Goal: Find specific page/section: Find specific page/section

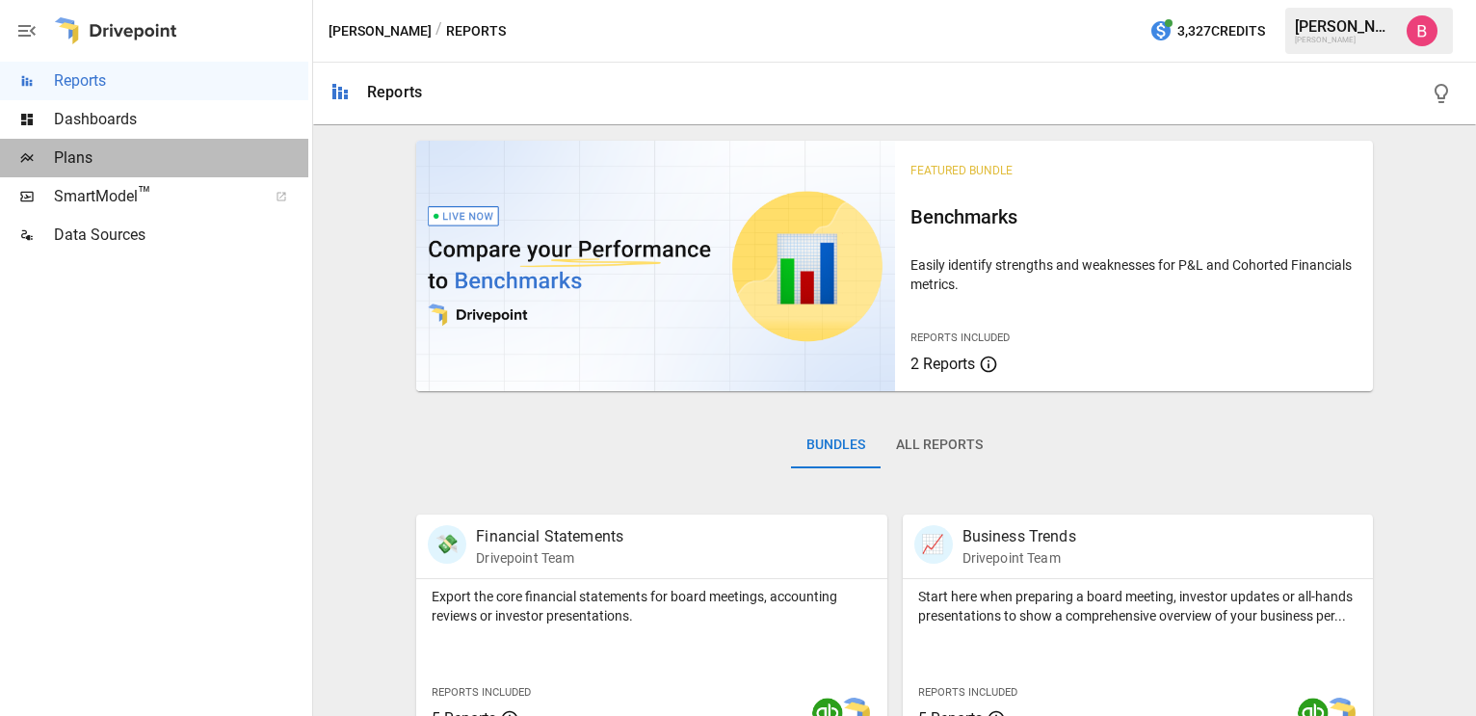
click at [134, 157] on span "Plans" at bounding box center [181, 157] width 254 height 23
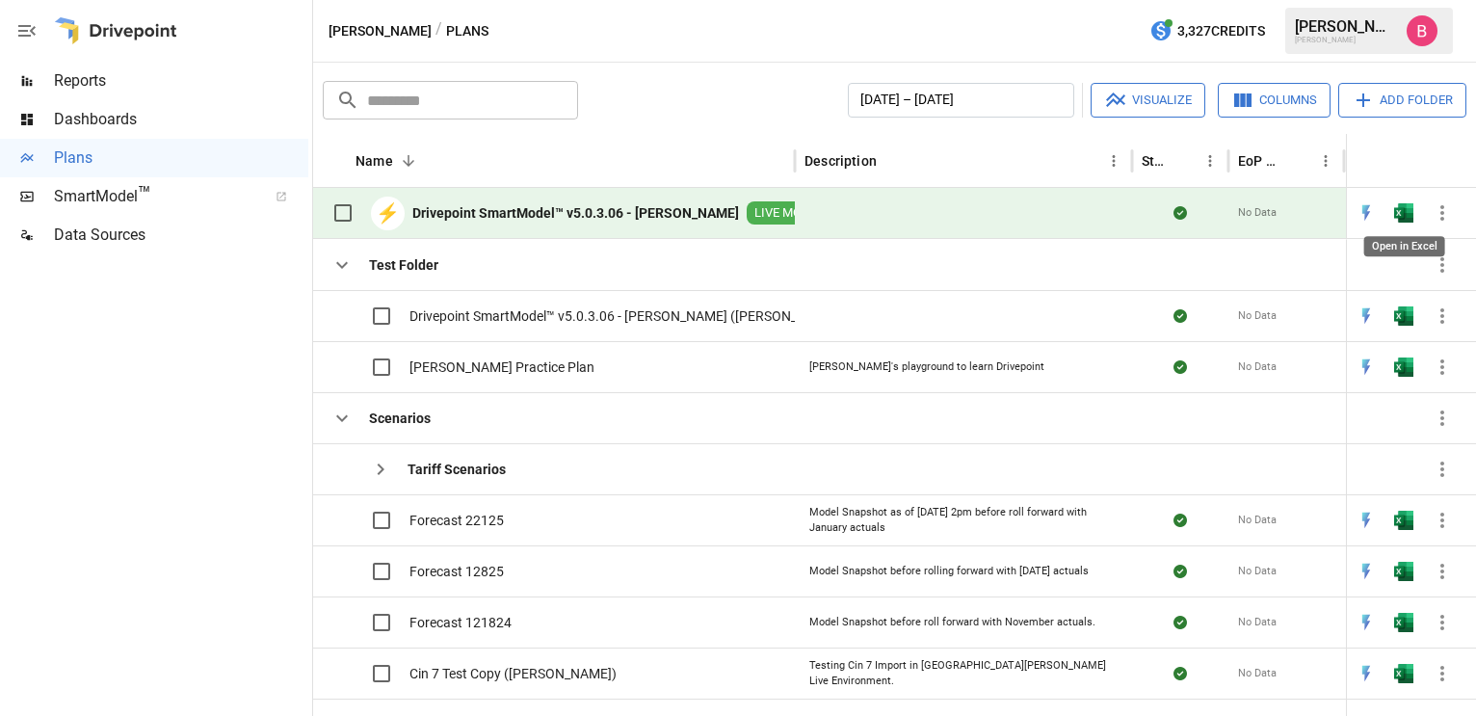
click at [1407, 215] on img "Open in Excel" at bounding box center [1403, 212] width 19 height 19
click at [1472, 23] on div "[PERSON_NAME] / Plans 3,327 Credits [PERSON_NAME]" at bounding box center [894, 31] width 1163 height 62
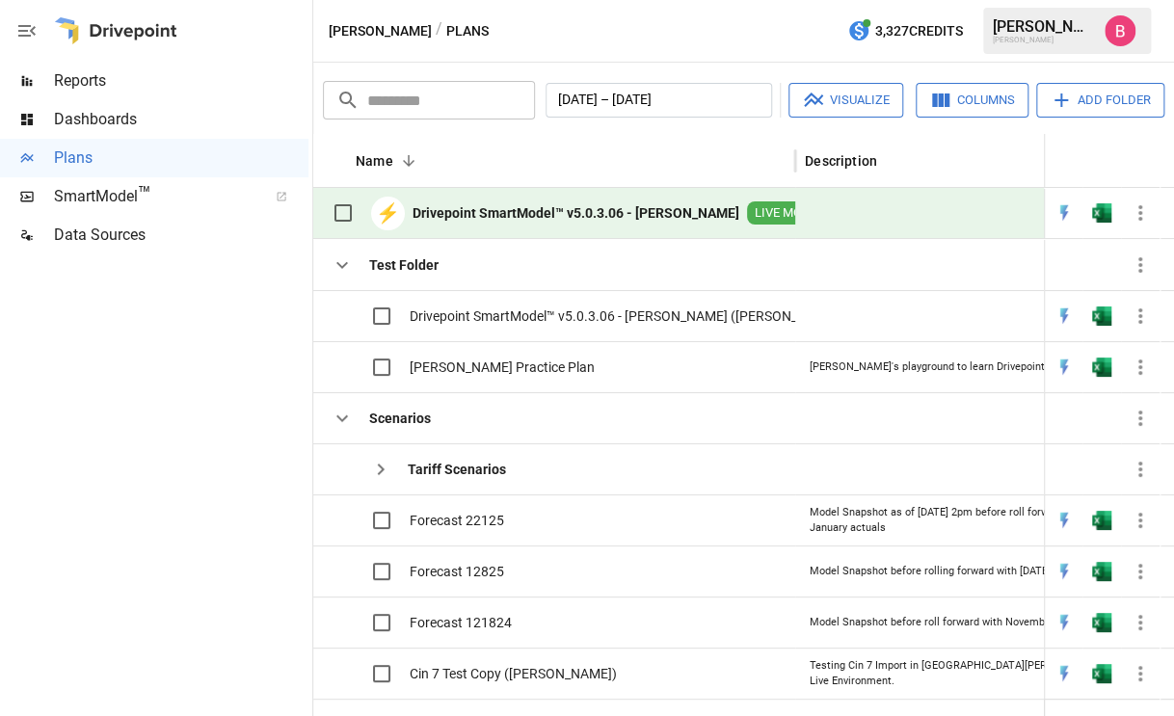
click at [1167, 111] on div "​ ​ [DATE] – [DATE] Visualize Columns Add Folder" at bounding box center [743, 98] width 849 height 42
click at [271, 419] on div at bounding box center [154, 485] width 308 height 462
